Goal: Information Seeking & Learning: Learn about a topic

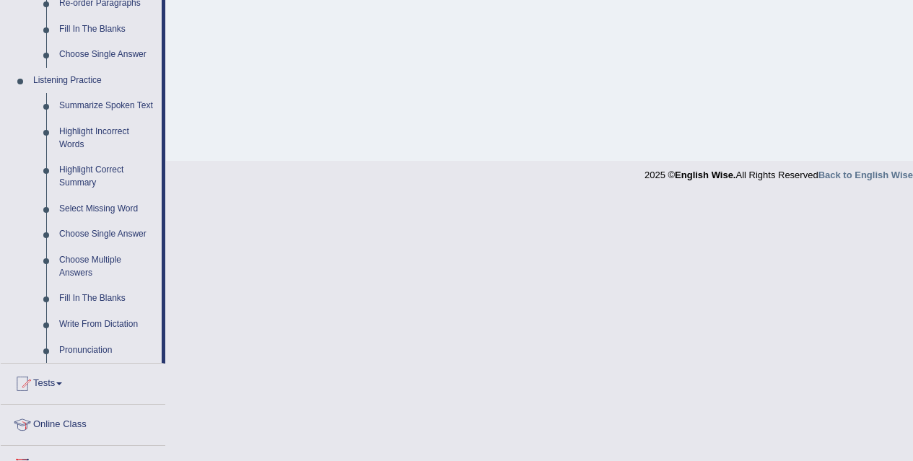
scroll to position [559, 0]
click at [98, 325] on link "Write From Dictation" at bounding box center [107, 326] width 109 height 26
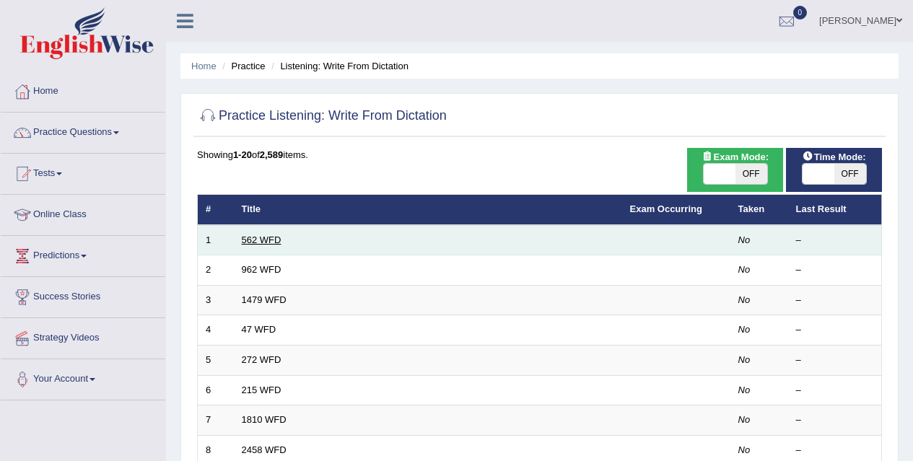
click at [248, 236] on link "562 WFD" at bounding box center [262, 239] width 40 height 11
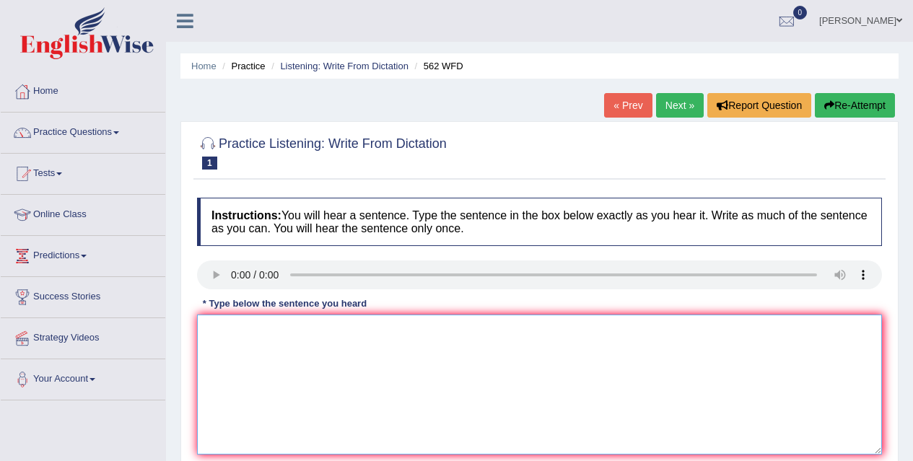
click at [242, 343] on textarea at bounding box center [539, 385] width 685 height 140
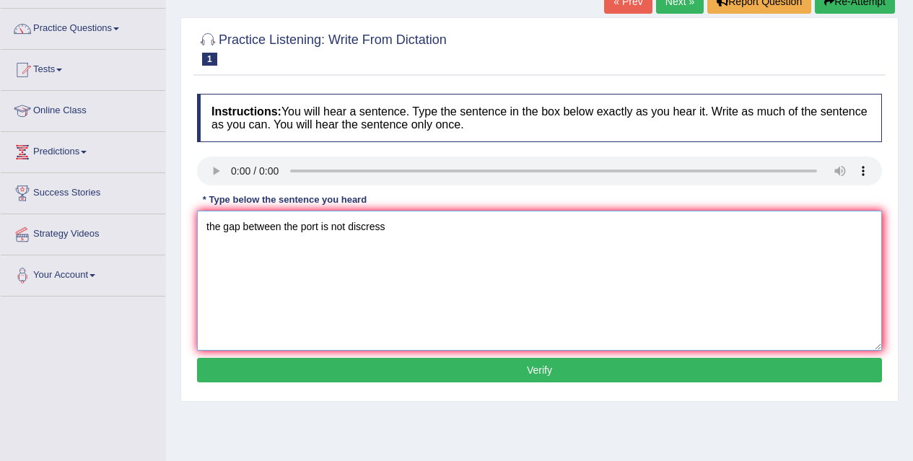
scroll to position [103, 0]
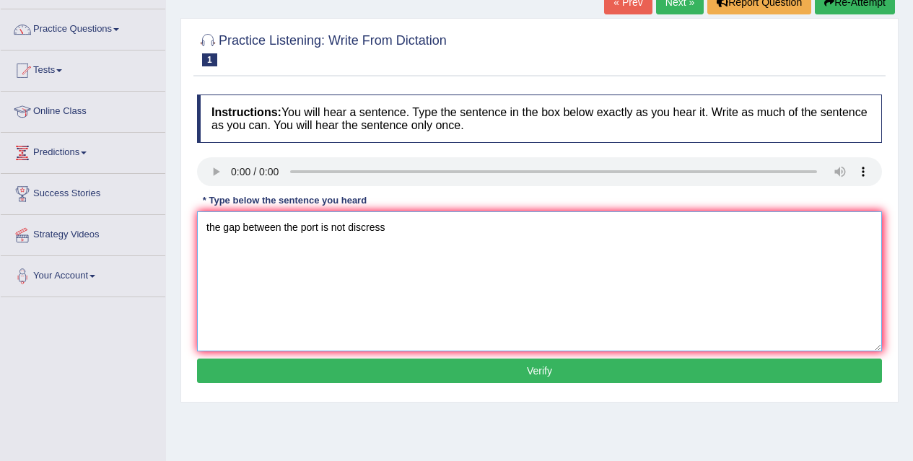
type textarea "the gap between the port is not discress"
click at [309, 377] on button "Verify" at bounding box center [539, 371] width 685 height 25
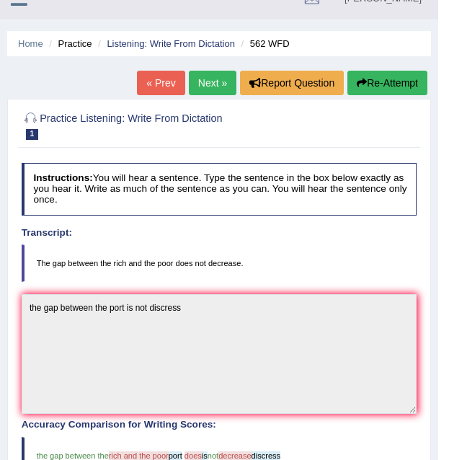
scroll to position [0, 0]
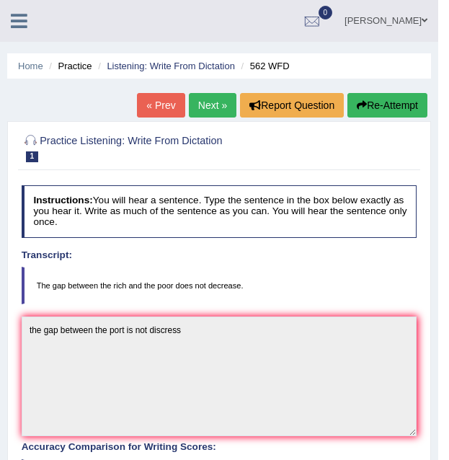
click at [205, 102] on link "Next »" at bounding box center [213, 105] width 48 height 25
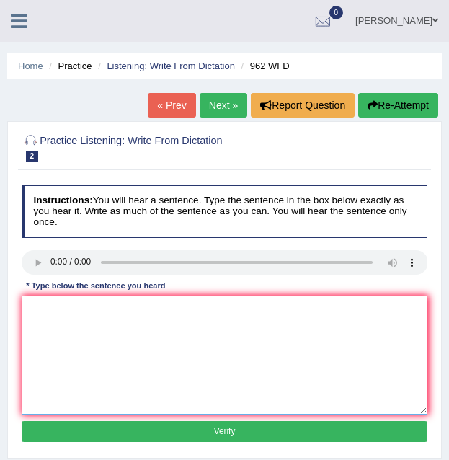
click at [48, 304] on textarea at bounding box center [225, 355] width 407 height 119
click at [44, 304] on textarea at bounding box center [225, 355] width 407 height 119
click at [120, 309] on textarea "If you have any question about exam raise your hand." at bounding box center [225, 355] width 407 height 119
click at [152, 308] on textarea "If you have any questions about exam raise your hand." at bounding box center [225, 355] width 407 height 119
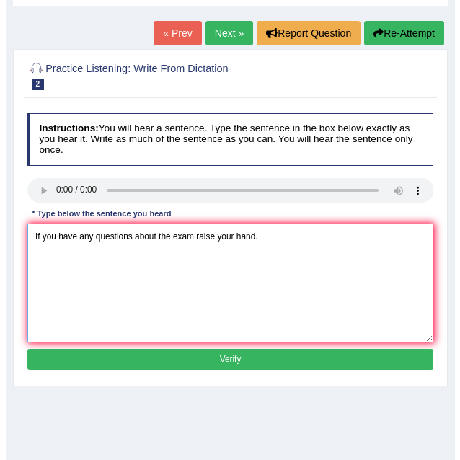
scroll to position [74, 0]
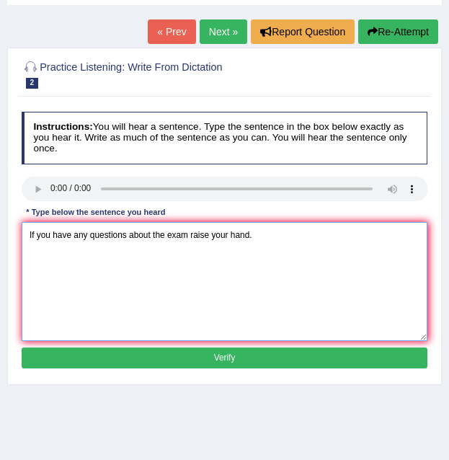
type textarea "If you have any questions about the exam raise your hand."
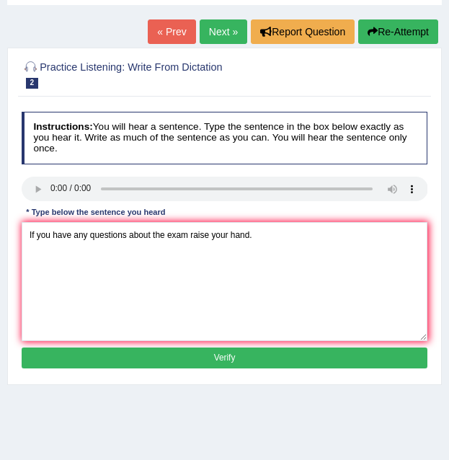
click at [183, 358] on button "Verify" at bounding box center [225, 358] width 407 height 21
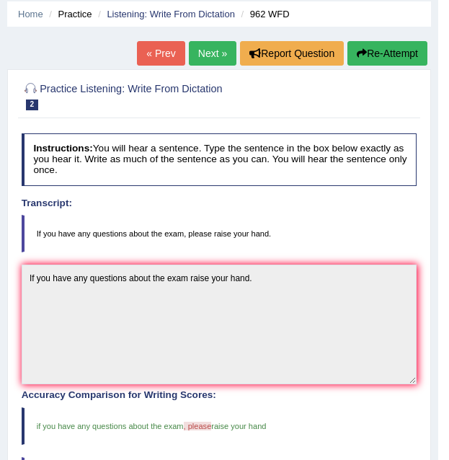
scroll to position [50, 0]
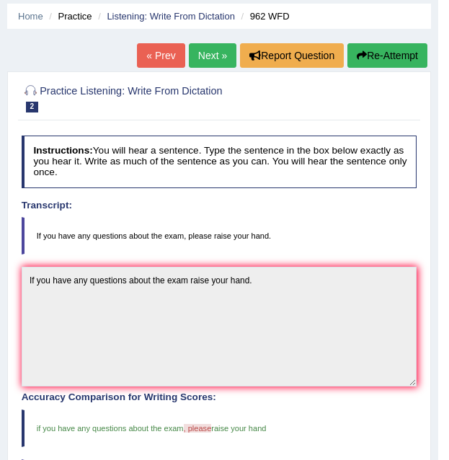
click at [214, 60] on link "Next »" at bounding box center [213, 55] width 48 height 25
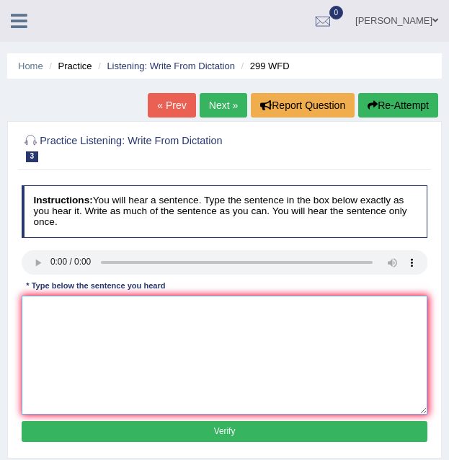
click at [58, 316] on textarea at bounding box center [225, 355] width 407 height 119
click at [121, 307] on textarea "Students represntativ" at bounding box center [225, 355] width 407 height 119
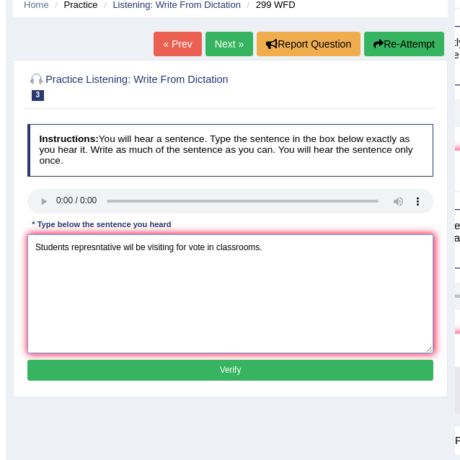
scroll to position [64, 0]
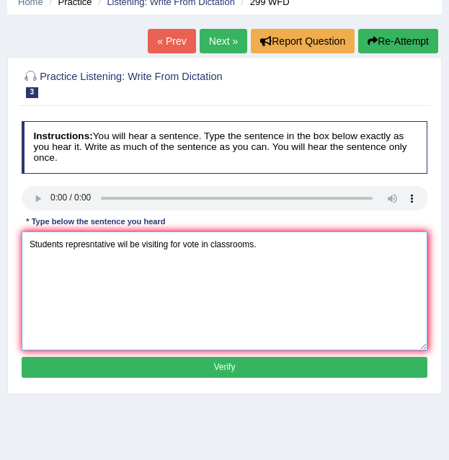
click at [127, 244] on textarea "Students represntative wil be visiting for vote in classrooms." at bounding box center [225, 291] width 407 height 119
click at [143, 245] on textarea "Students represntative will be visiting for vote in classrooms." at bounding box center [225, 291] width 407 height 119
click at [231, 245] on textarea "Students represntative will be running visiting for vote in classrooms." at bounding box center [225, 291] width 407 height 119
type textarea "Students represntative will be running visiting for votes in classrooms."
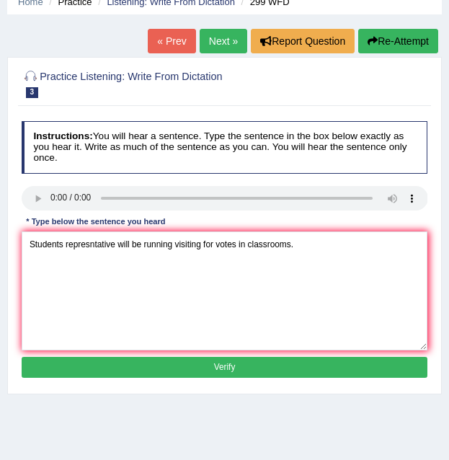
click at [252, 366] on button "Verify" at bounding box center [225, 367] width 407 height 21
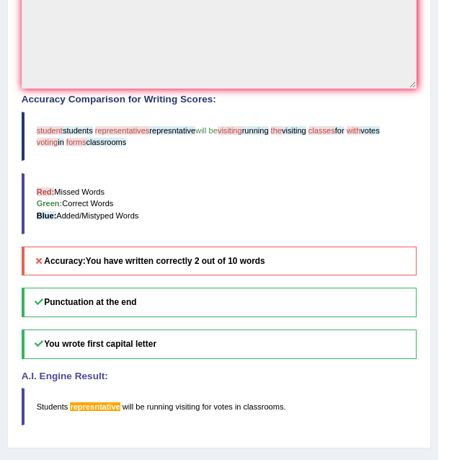
scroll to position [0, 0]
